Goal: Information Seeking & Learning: Learn about a topic

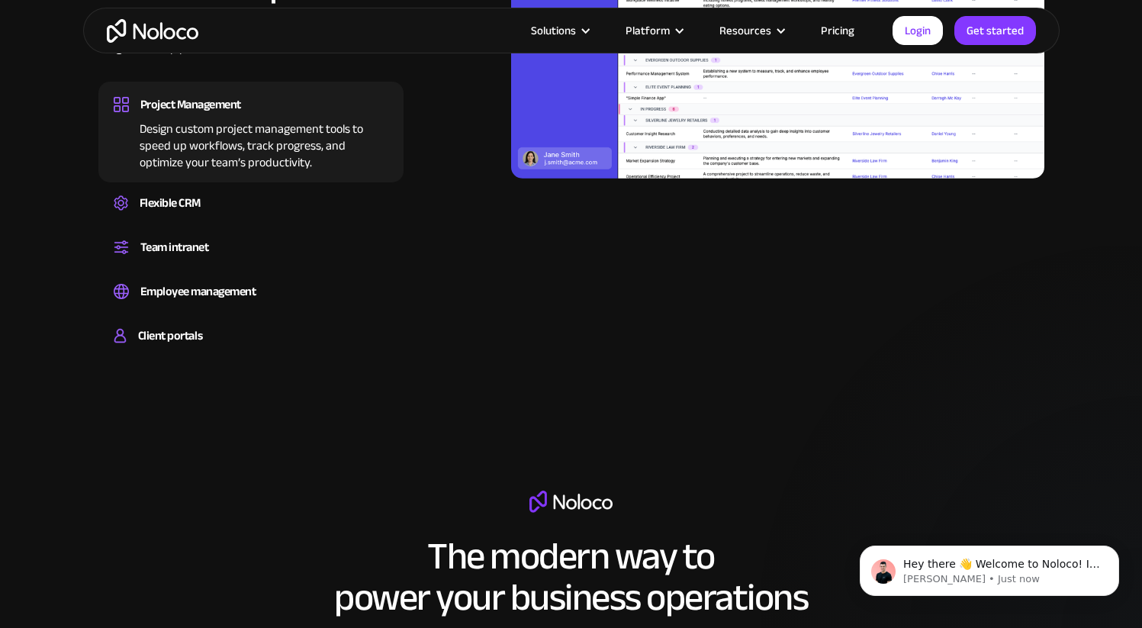
scroll to position [1583, 0]
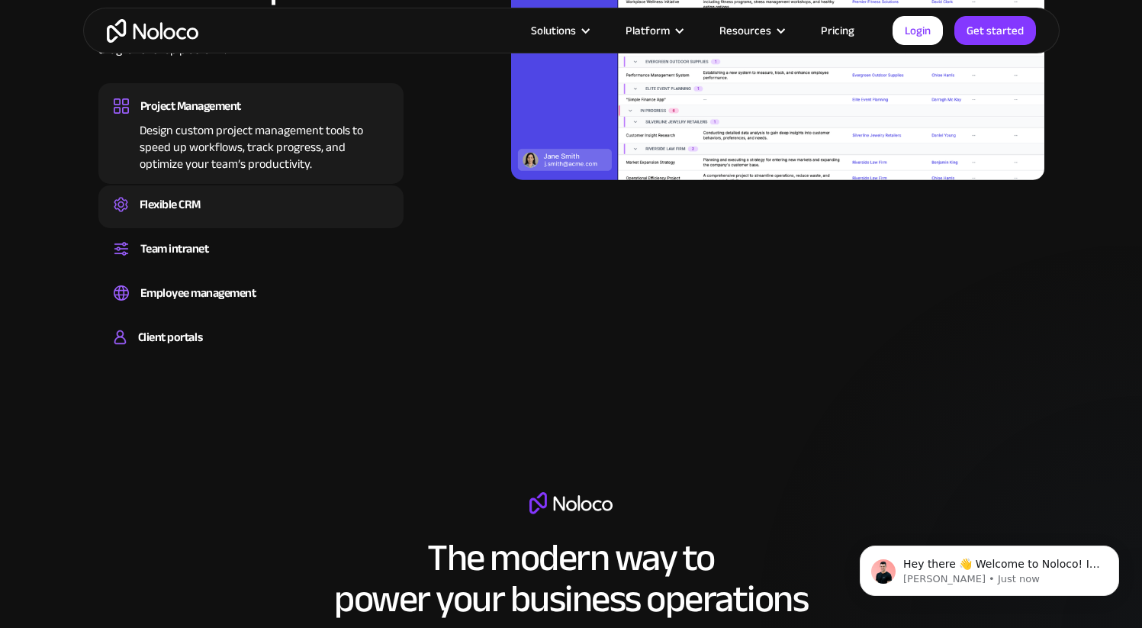
click at [283, 207] on div "Flexible CRM" at bounding box center [251, 204] width 275 height 23
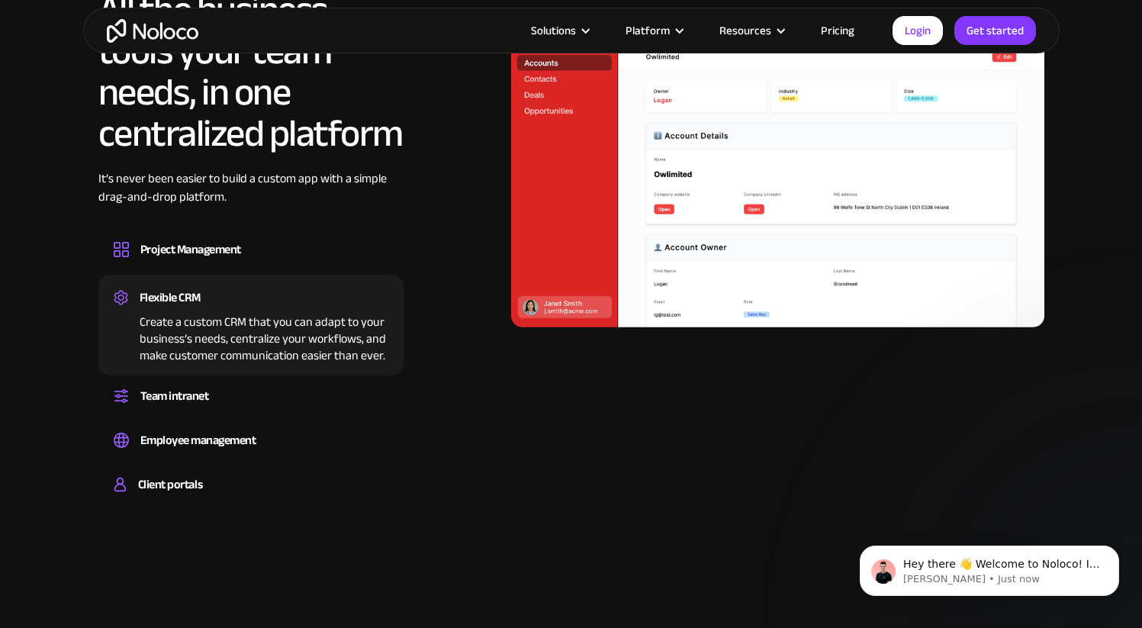
scroll to position [1437, 0]
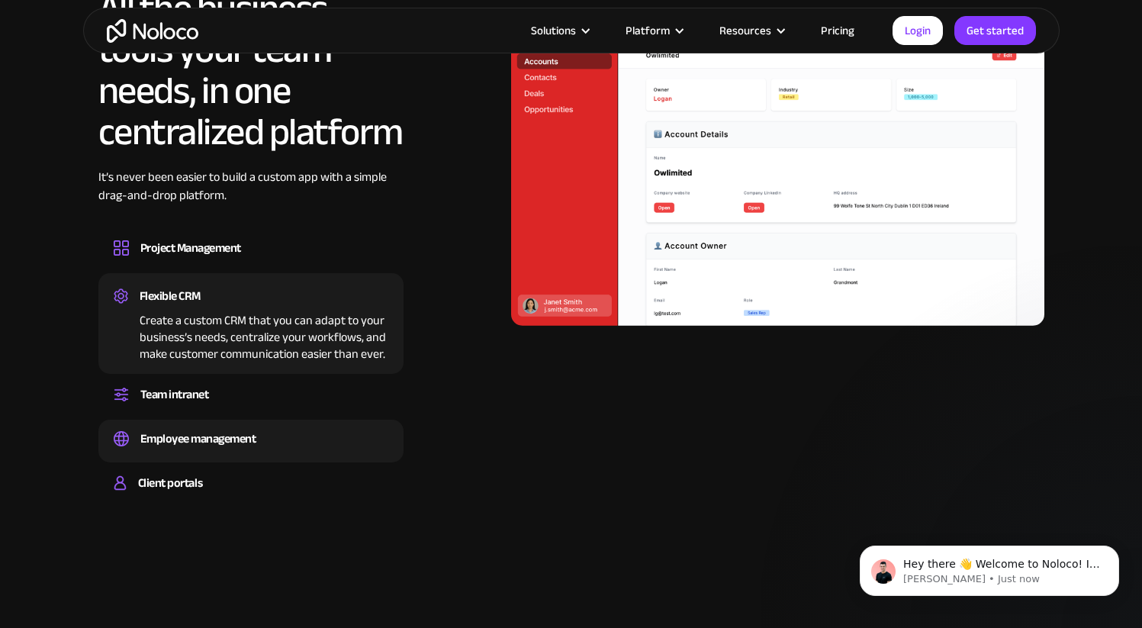
click at [289, 445] on div "Employee management" at bounding box center [251, 438] width 275 height 23
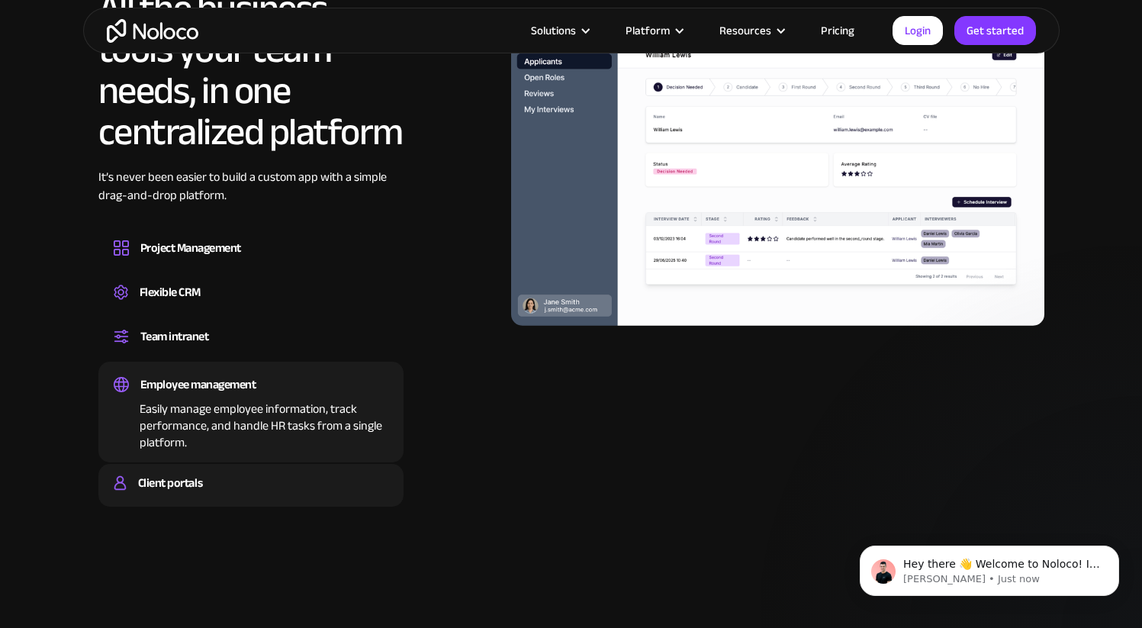
click at [288, 471] on div "Client portals Build a secure, fully-branded, and personalized client portal th…" at bounding box center [250, 485] width 305 height 43
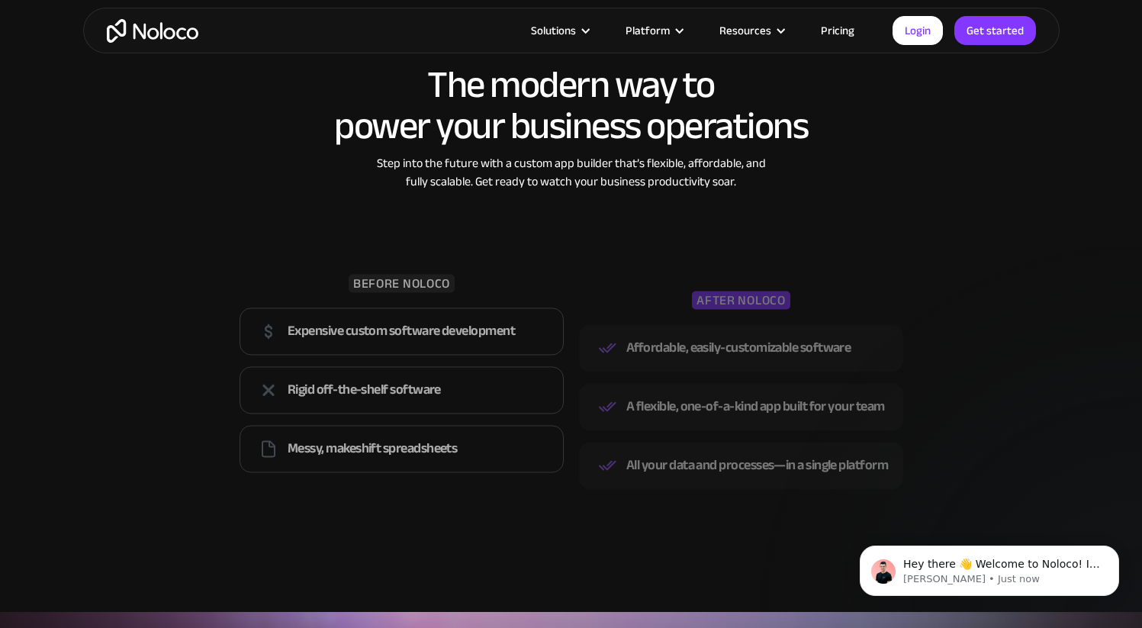
scroll to position [2041, 0]
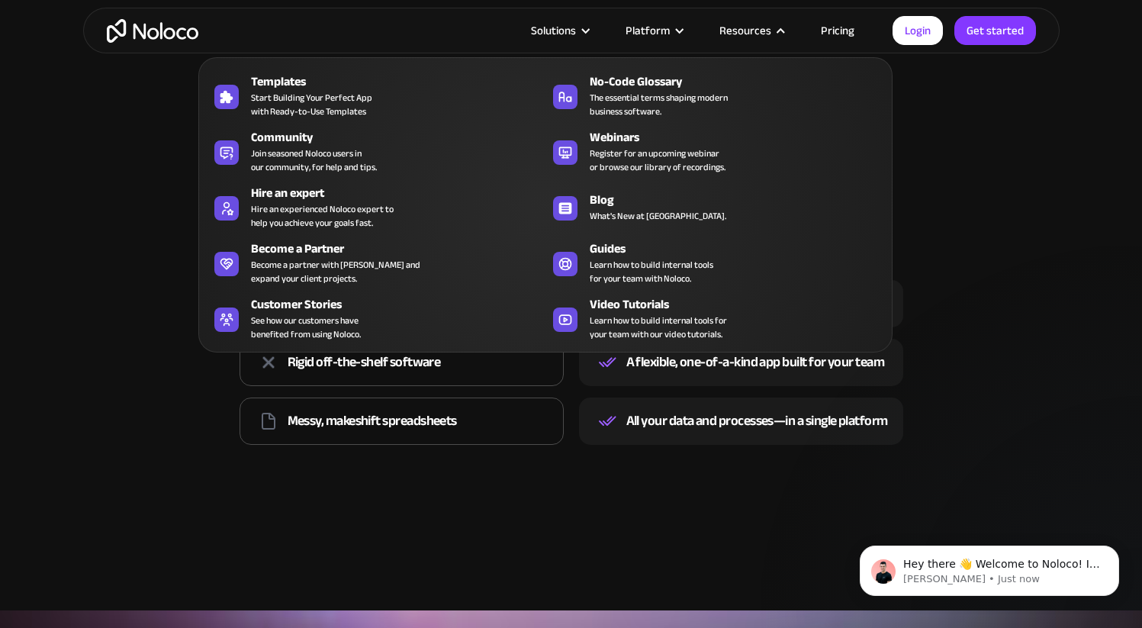
click at [756, 35] on div "Resources" at bounding box center [745, 31] width 52 height 20
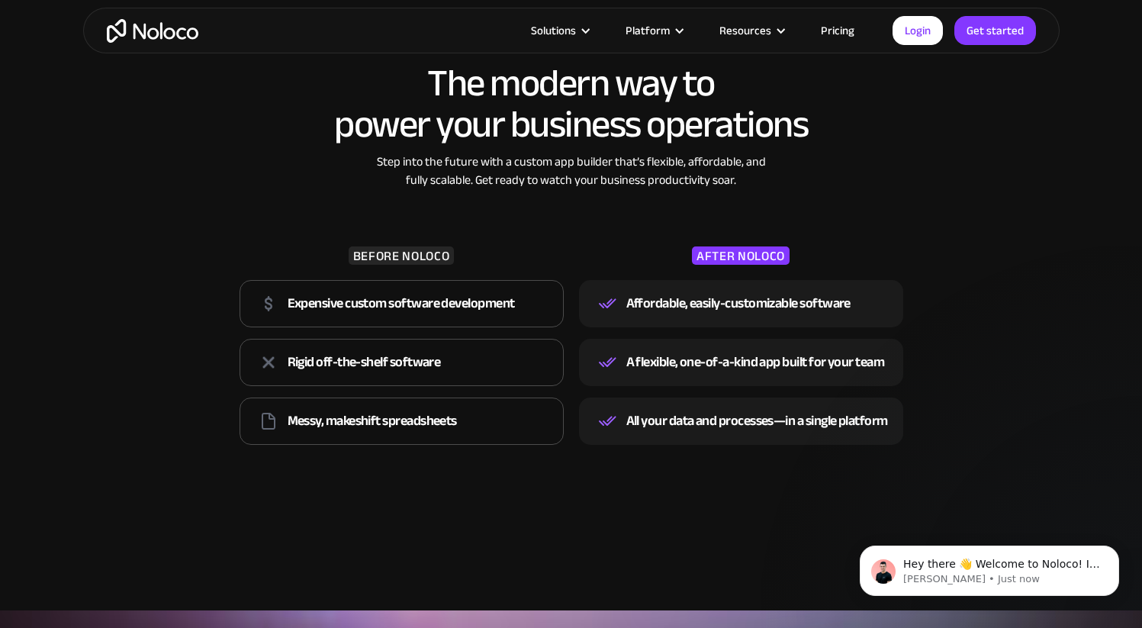
click at [768, 34] on div "Resources" at bounding box center [745, 31] width 52 height 20
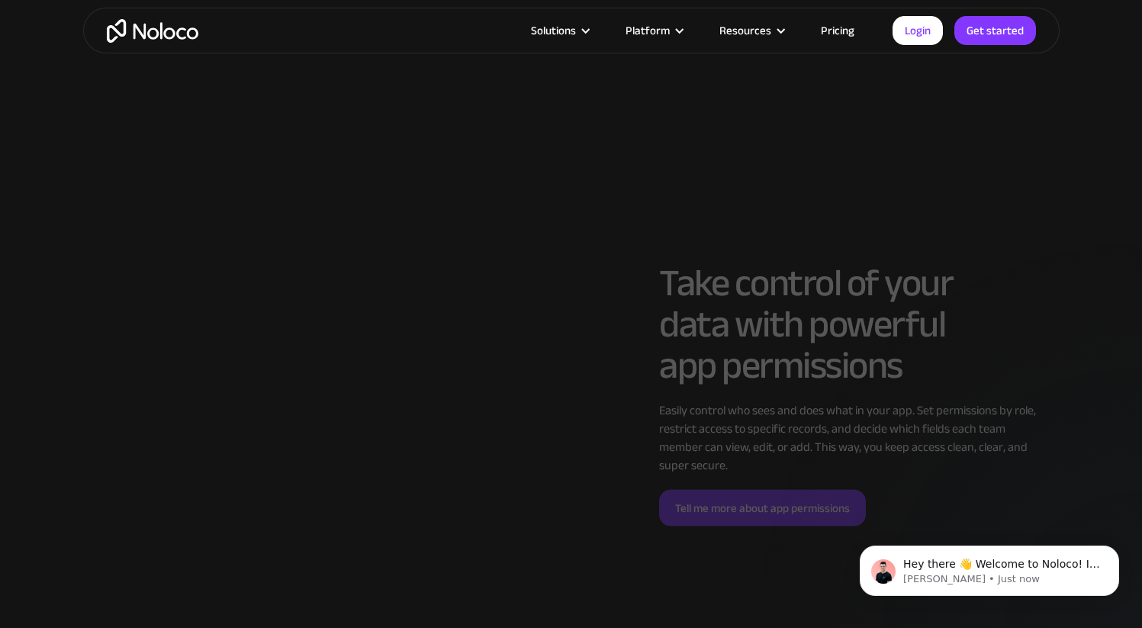
scroll to position [3756, 0]
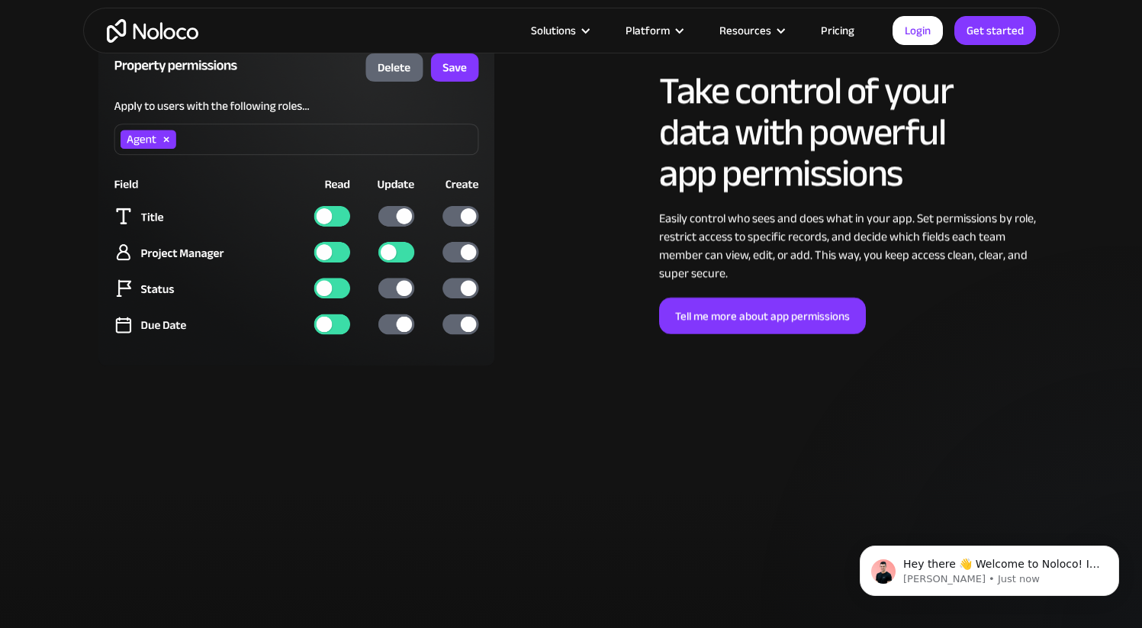
click at [827, 38] on link "Pricing" at bounding box center [838, 31] width 72 height 20
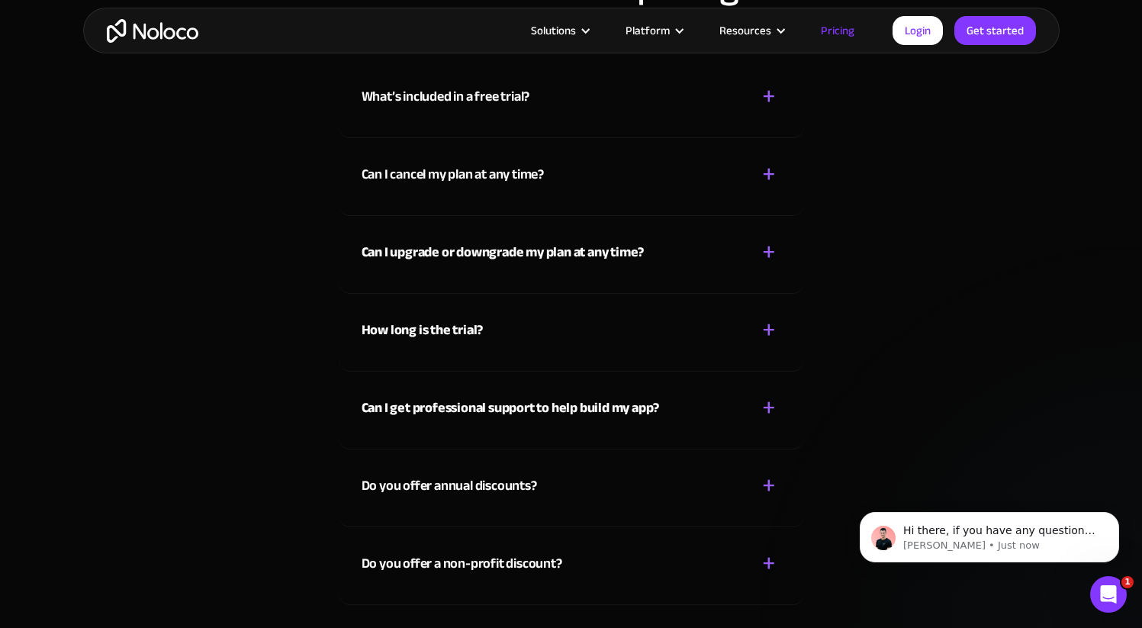
scroll to position [6761, 0]
click at [565, 493] on div "Do you offer annual discounts? + -" at bounding box center [572, 476] width 420 height 54
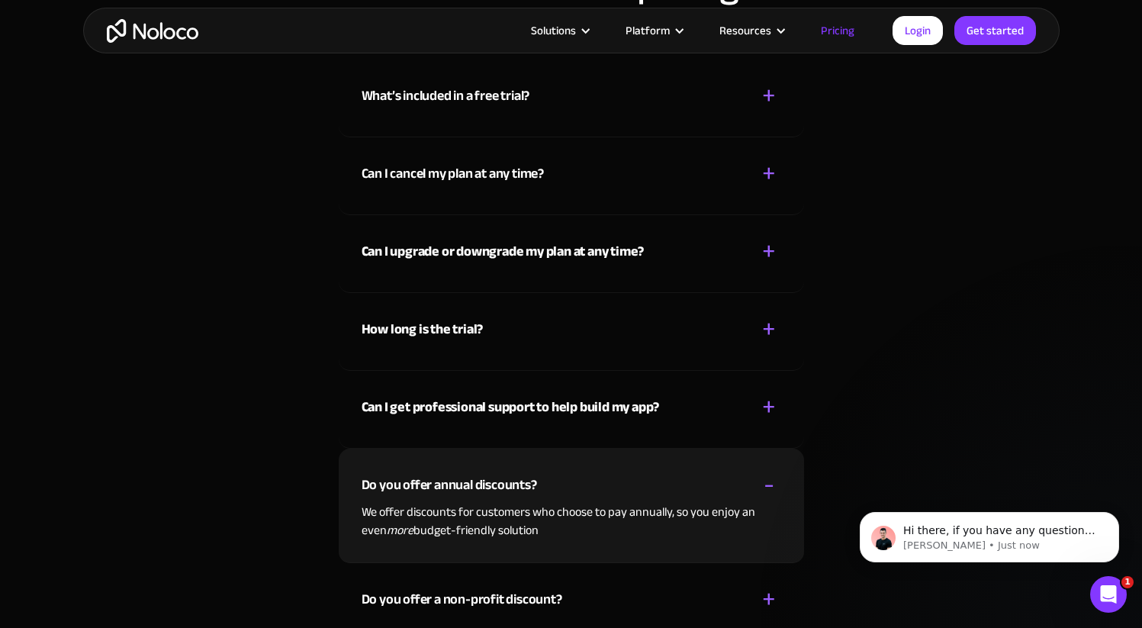
click at [564, 483] on div "Do you offer annual discounts? + -" at bounding box center [572, 476] width 420 height 54
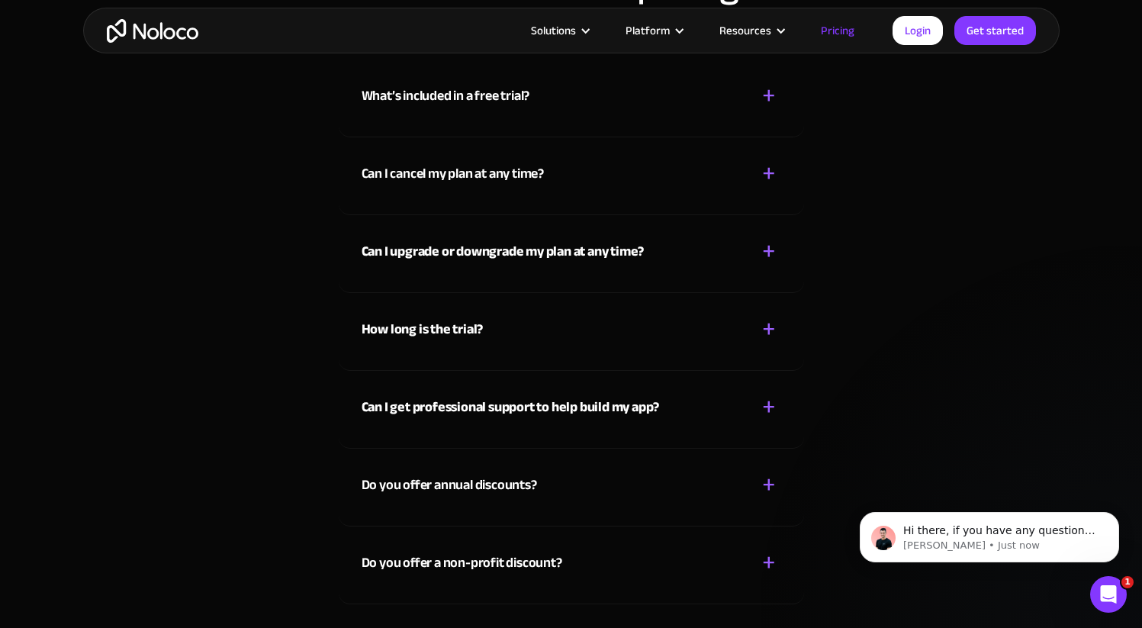
click at [559, 565] on div "Do you offer a non-profit discount?" at bounding box center [462, 563] width 201 height 23
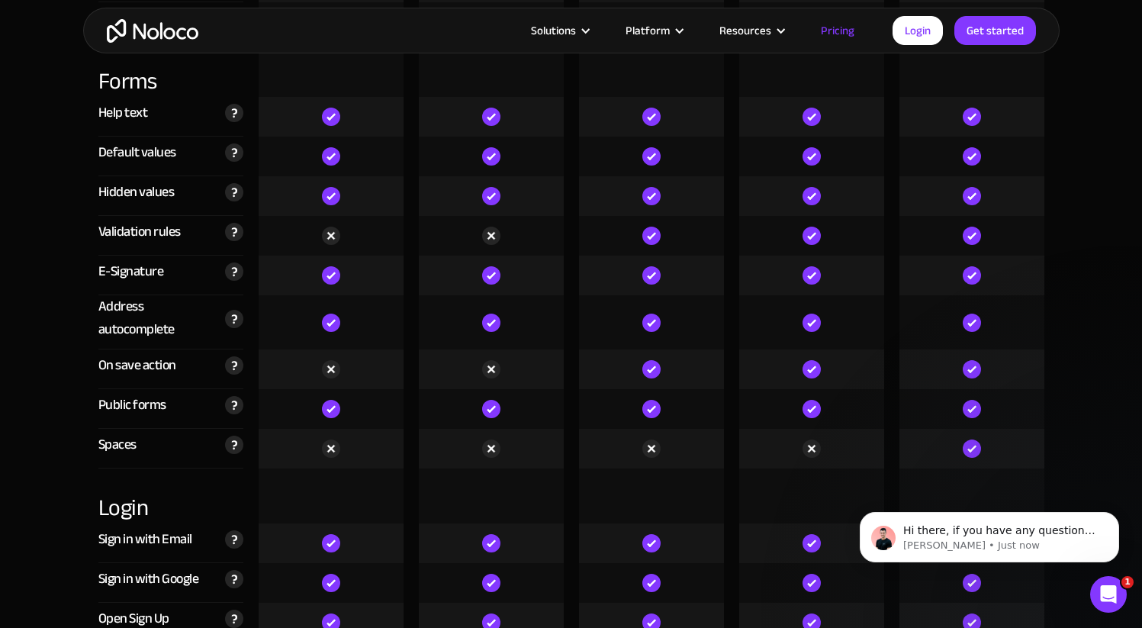
scroll to position [4463, 0]
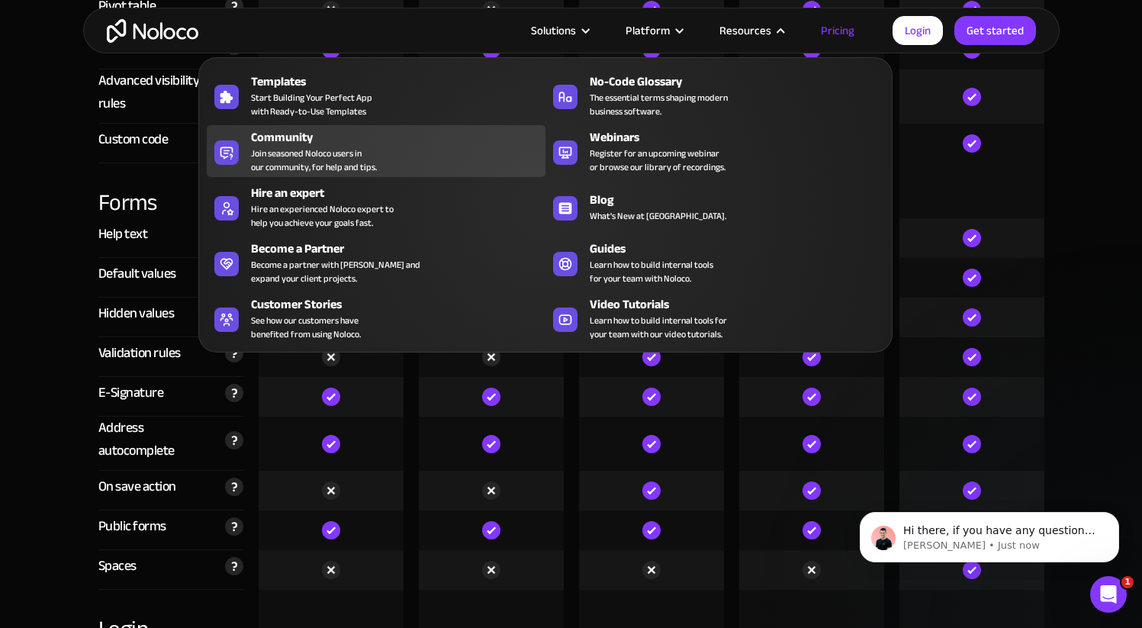
click at [371, 156] on span "Join seasoned Noloco users in our community, for help and tips." at bounding box center [314, 159] width 126 height 27
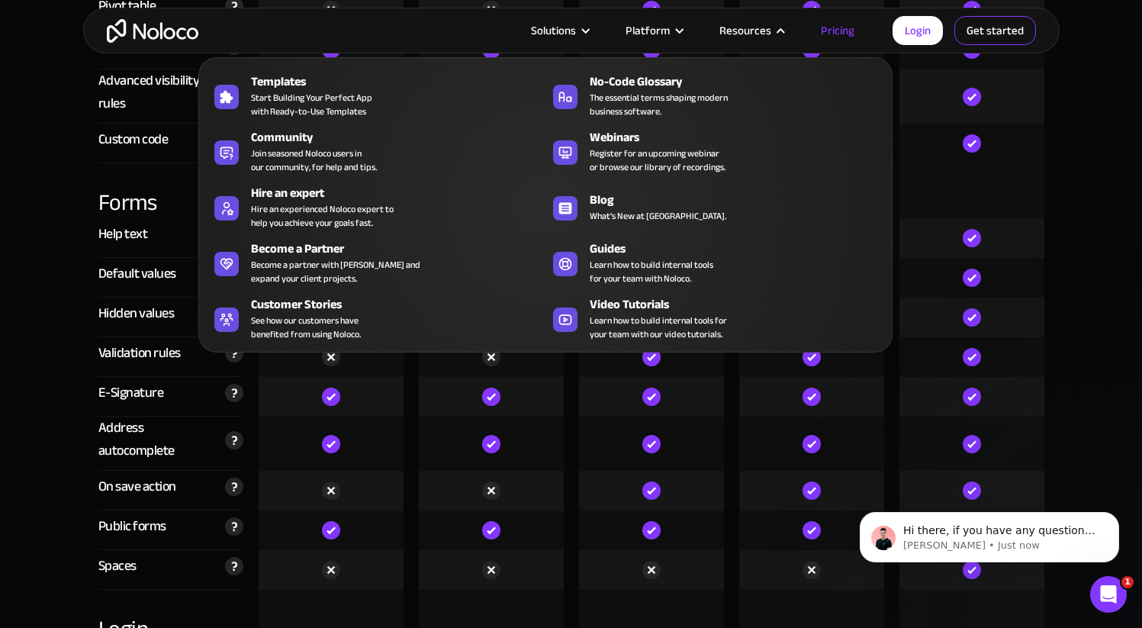
click at [0, 0] on link "Get started" at bounding box center [0, 0] width 0 height 0
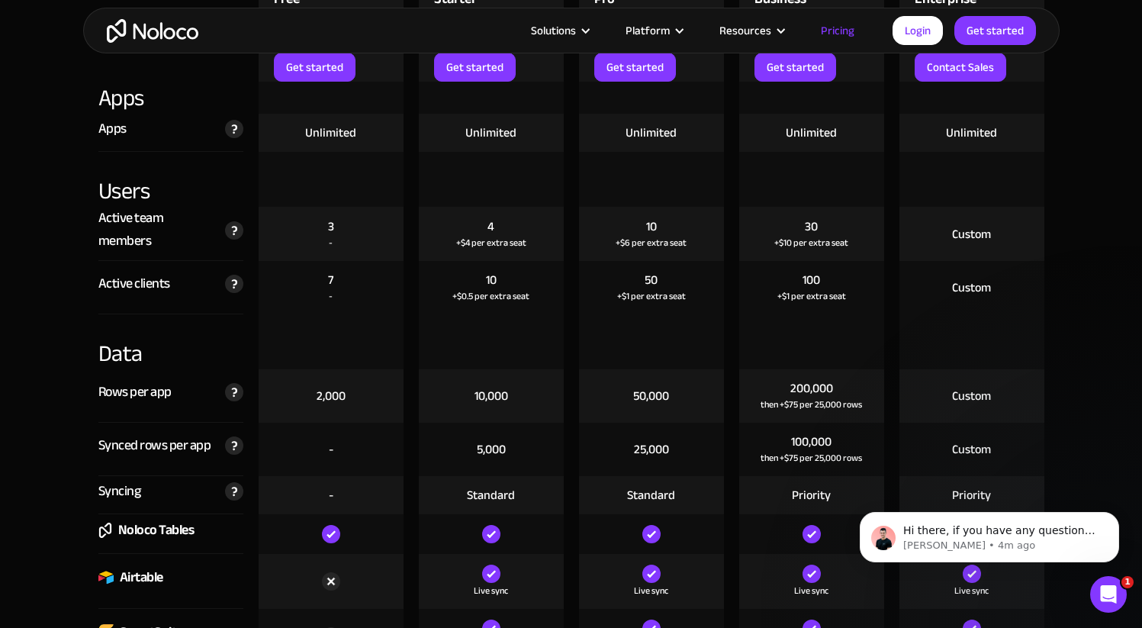
scroll to position [1667, 0]
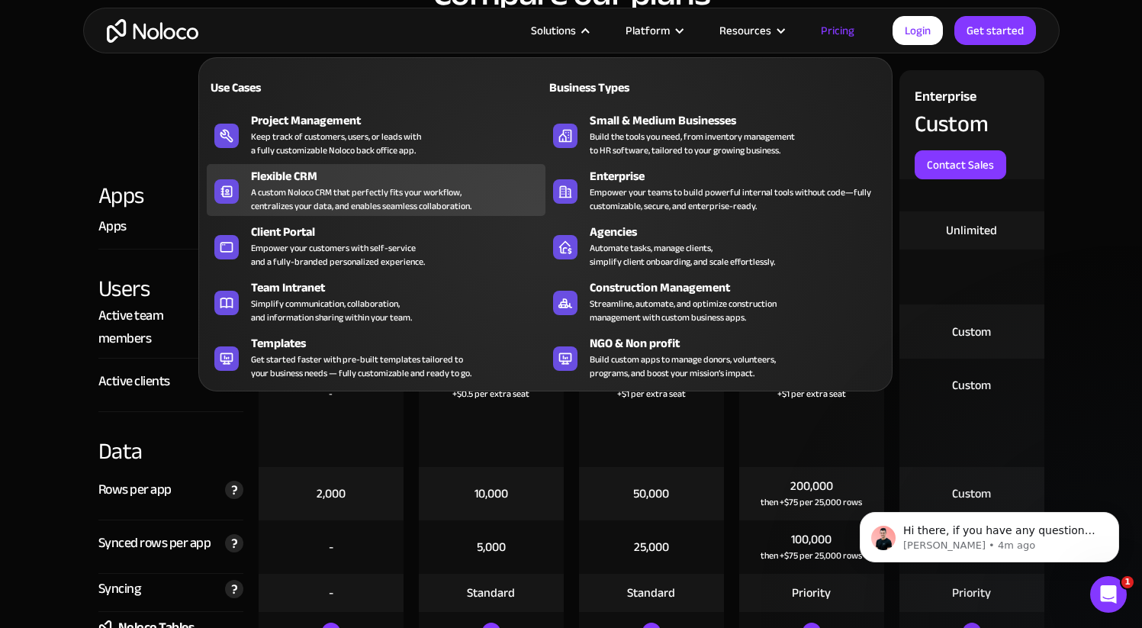
click at [319, 201] on div "A custom Noloco CRM that perfectly fits your workflow, centralizes your data, a…" at bounding box center [361, 198] width 220 height 27
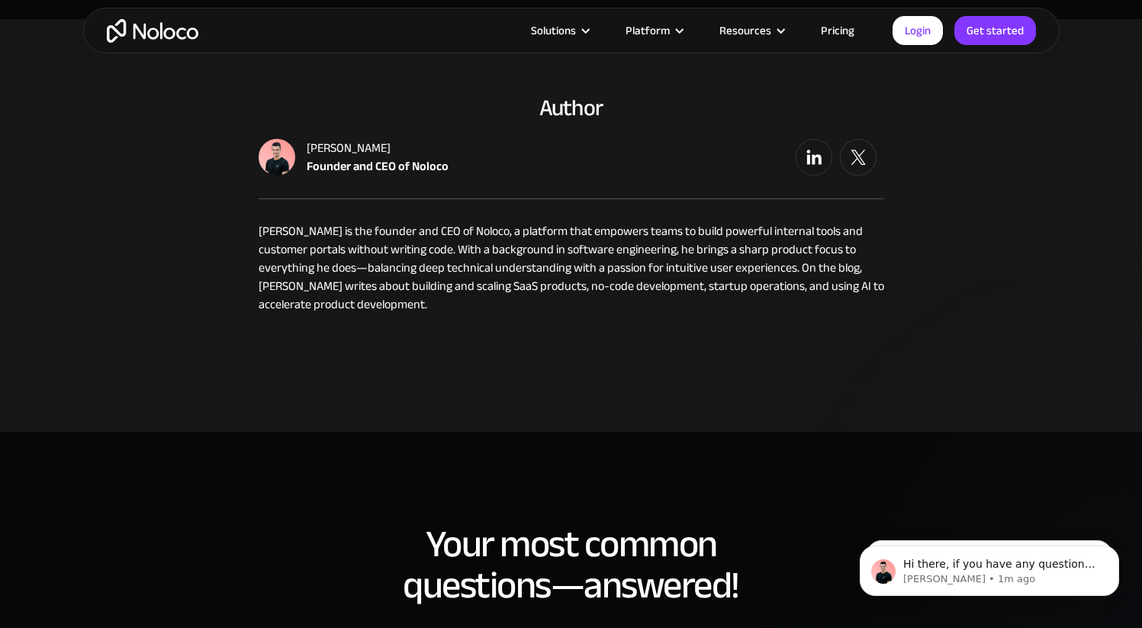
scroll to position [3210, 0]
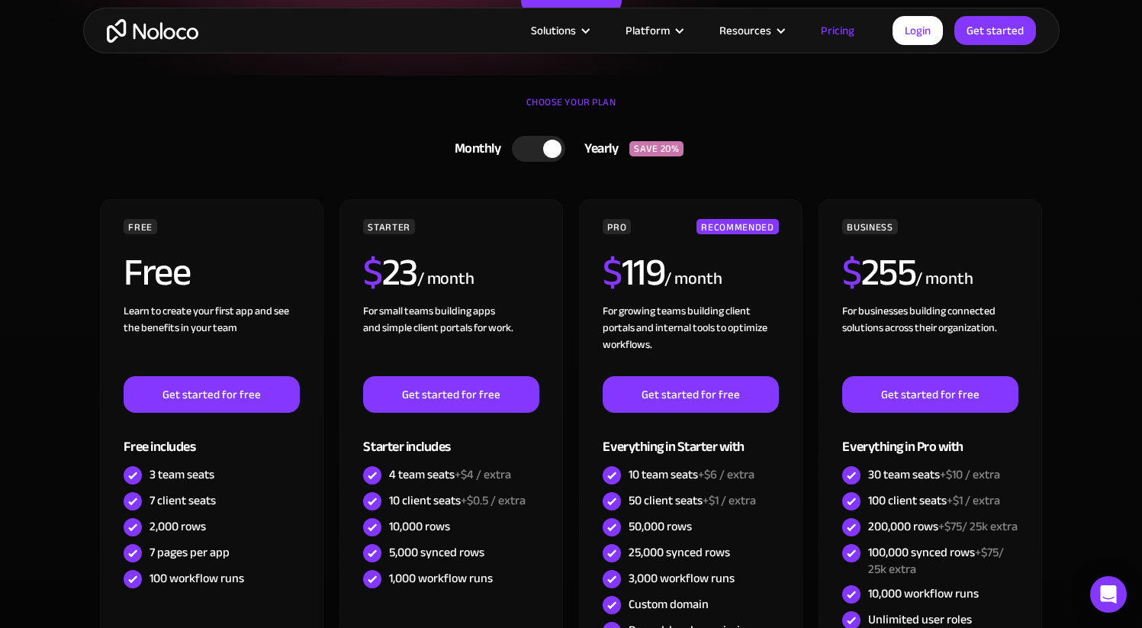
scroll to position [64, 0]
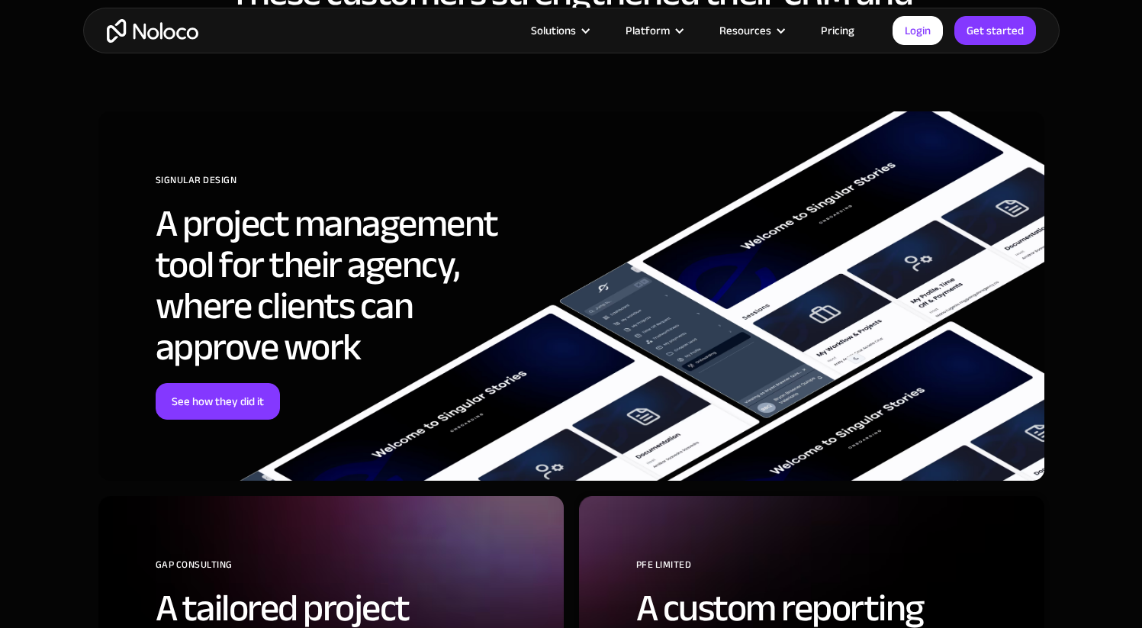
scroll to position [4100, 0]
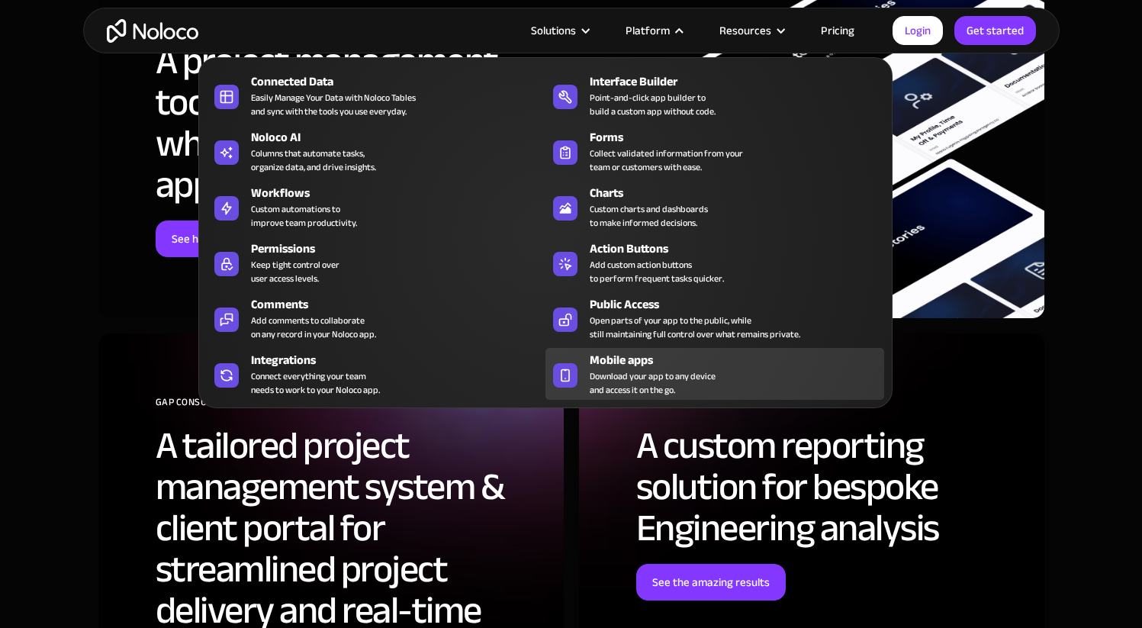
click at [630, 380] on span "Download your app to any device and access it on the go." at bounding box center [653, 382] width 126 height 27
